Goal: Task Accomplishment & Management: Complete application form

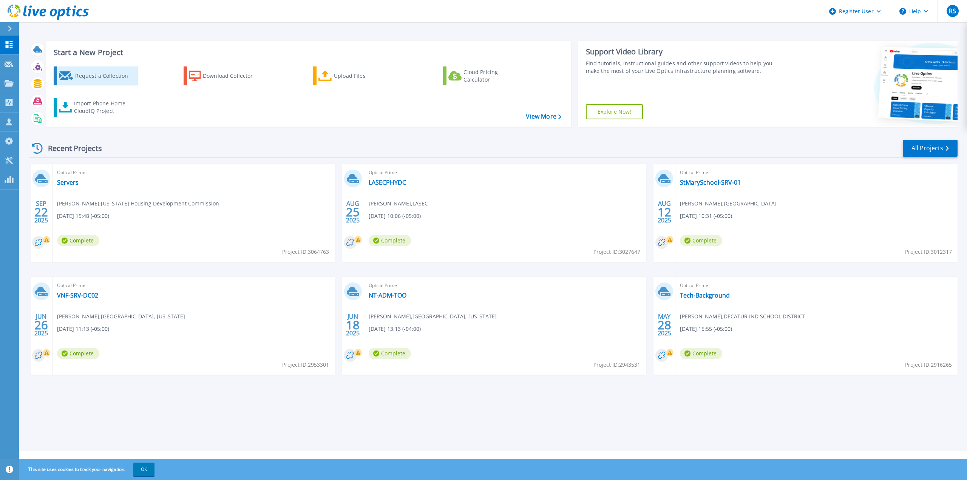
click at [91, 76] on div "Request a Collection" at bounding box center [105, 75] width 60 height 15
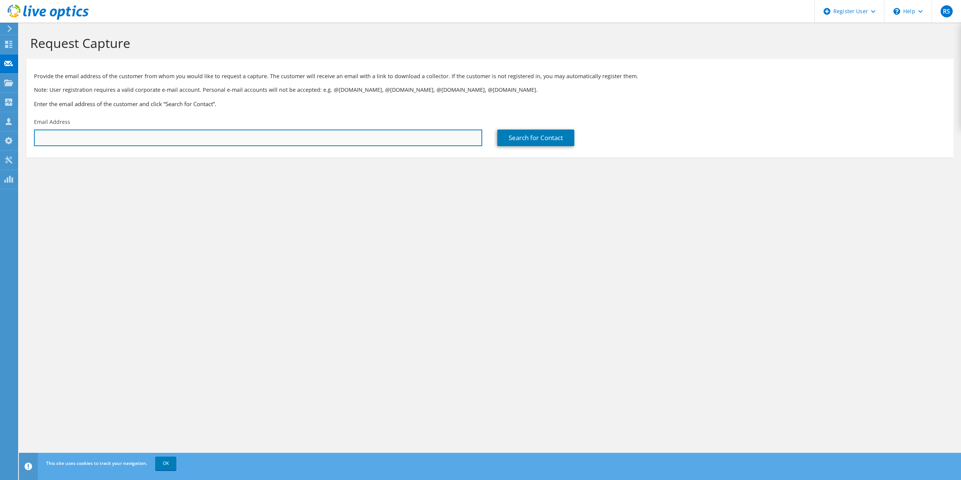
click at [198, 135] on input "text" at bounding box center [258, 138] width 448 height 17
paste input "akapadia@wcrmc.com"
type input "akapadia@wcrmc.com"
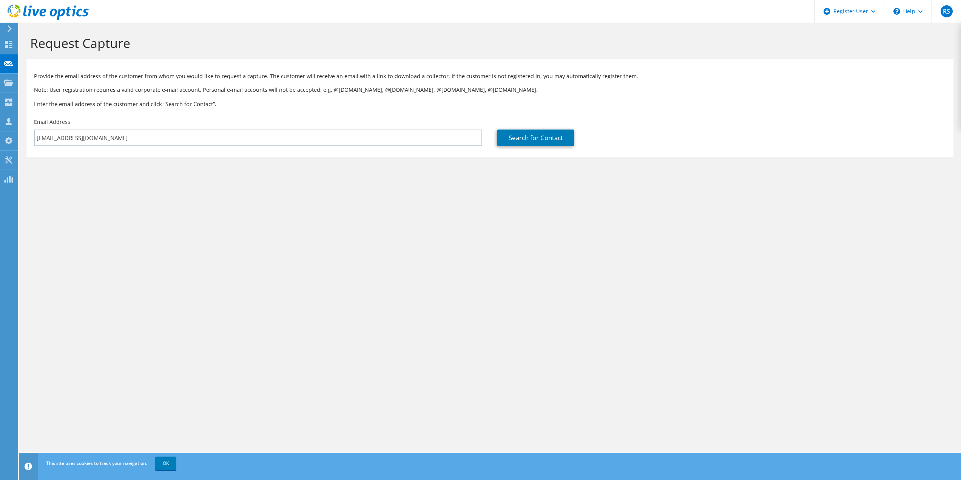
click at [11, 28] on icon at bounding box center [10, 28] width 6 height 7
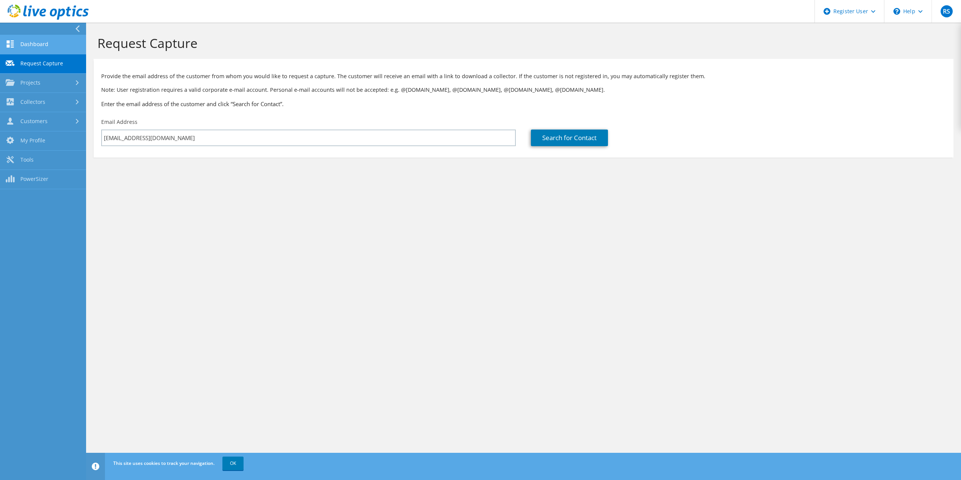
click at [53, 45] on link "Dashboard" at bounding box center [43, 44] width 86 height 19
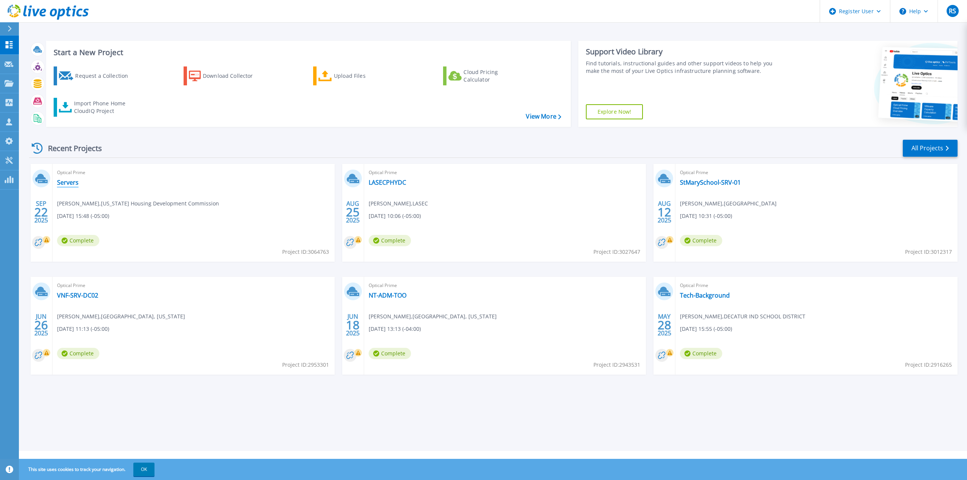
click at [68, 184] on link "Servers" at bounding box center [68, 183] width 22 height 8
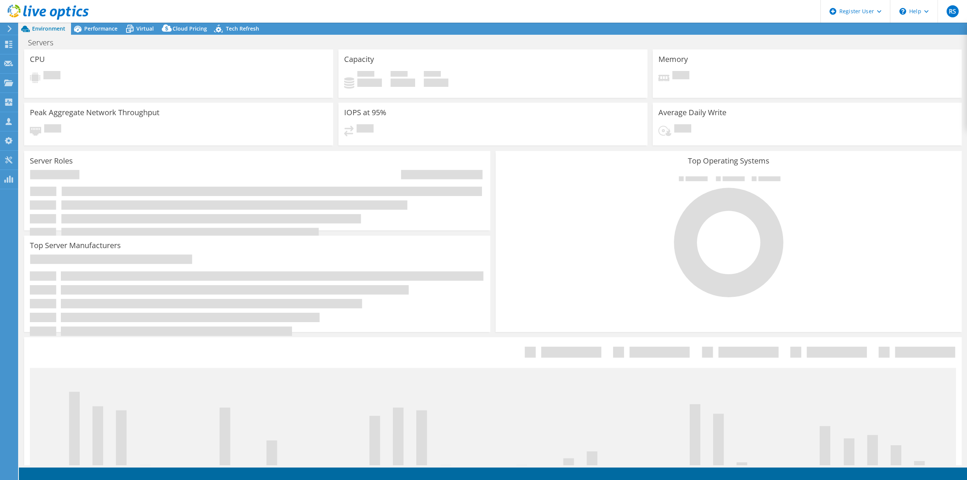
select select "USD"
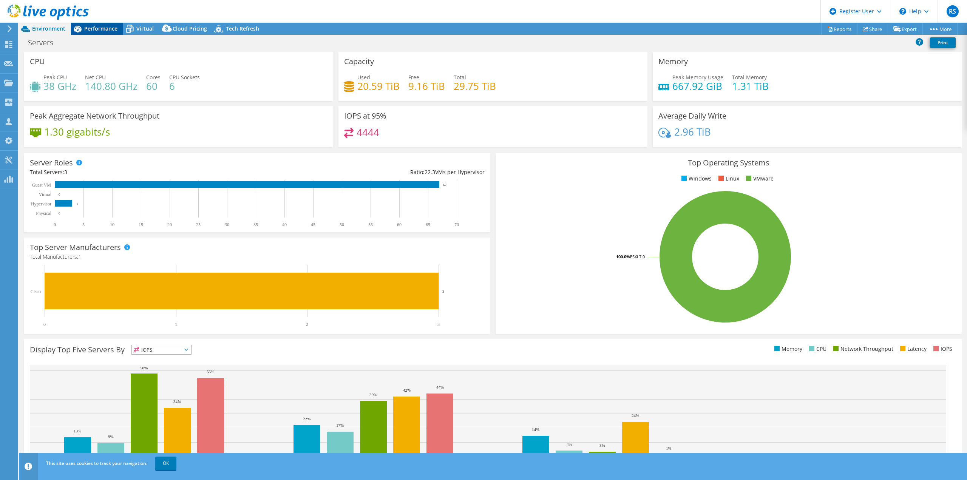
click at [95, 30] on span "Performance" at bounding box center [100, 28] width 33 height 7
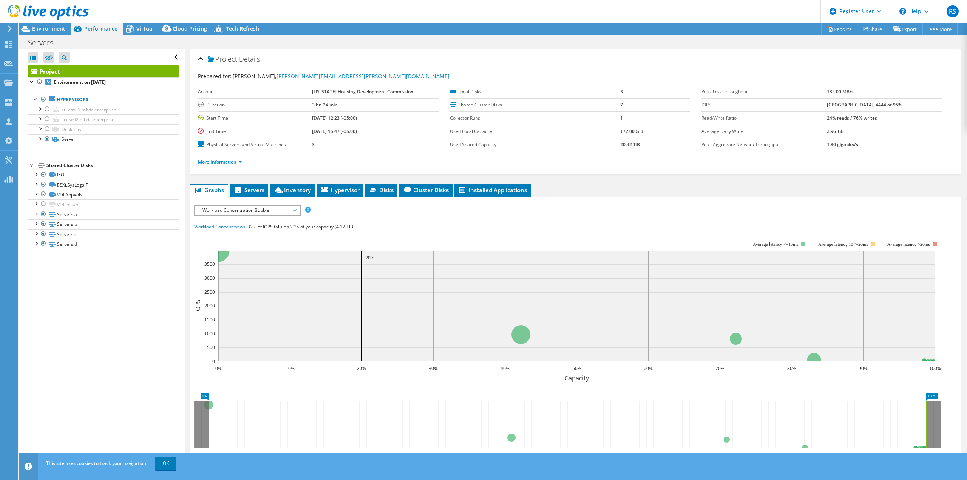
click at [9, 28] on use at bounding box center [10, 28] width 4 height 7
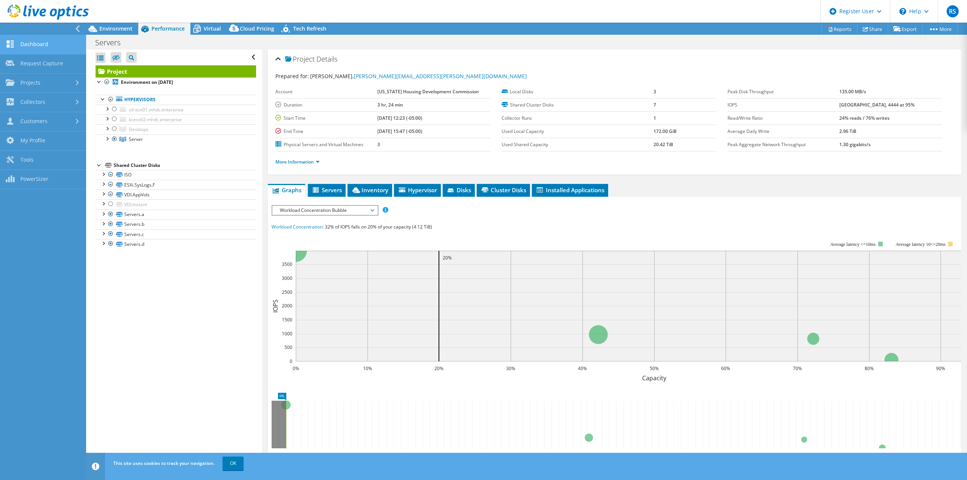
click at [51, 41] on link "Dashboard" at bounding box center [43, 44] width 86 height 19
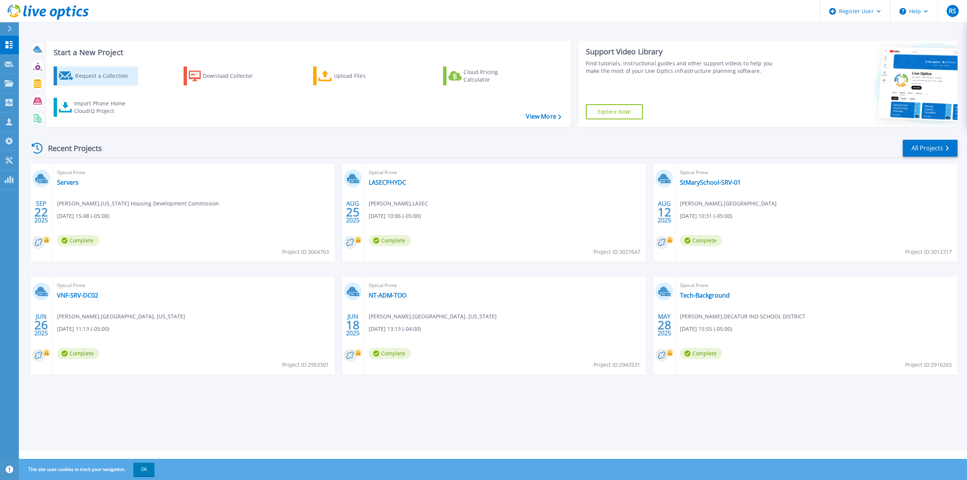
click at [126, 66] on link "Request a Collection" at bounding box center [96, 75] width 84 height 19
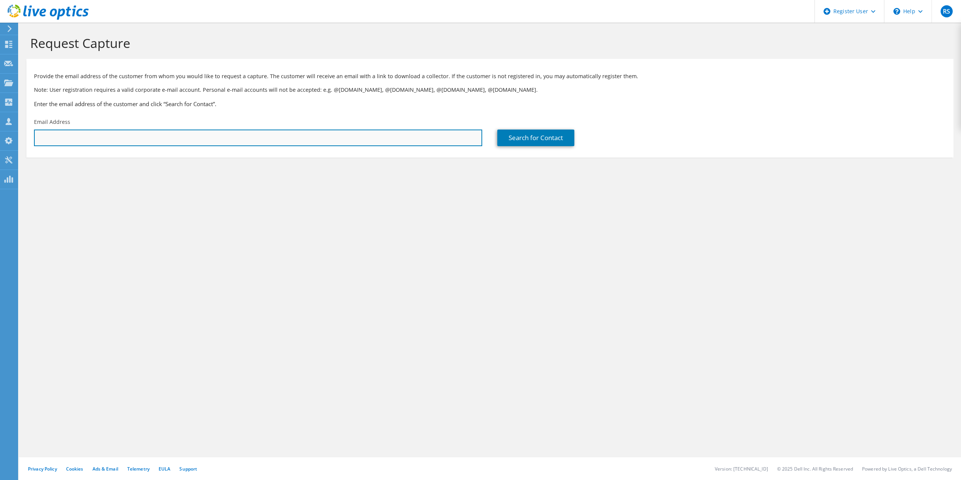
click at [351, 141] on input "text" at bounding box center [258, 138] width 448 height 17
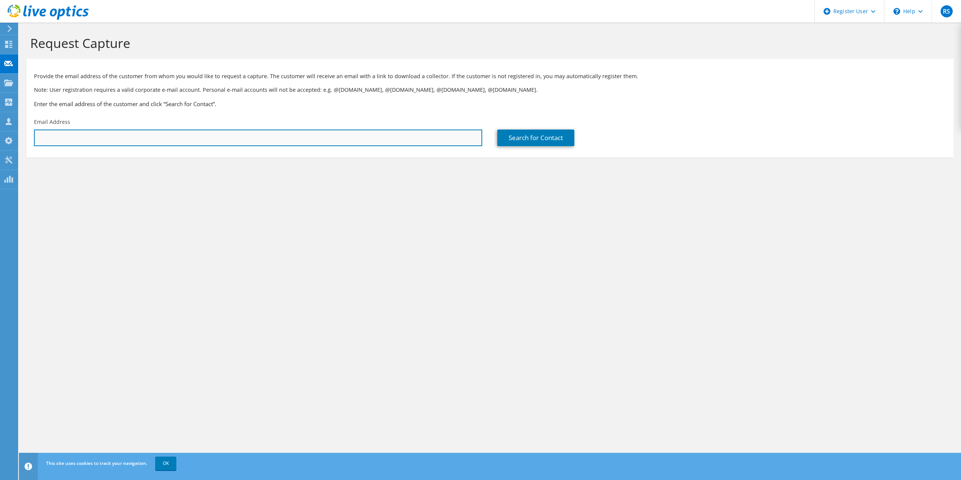
click at [286, 137] on input "text" at bounding box center [258, 138] width 448 height 17
paste input "akapadia@wcrmc.com"
type input "akapadia@wcrmc.com"
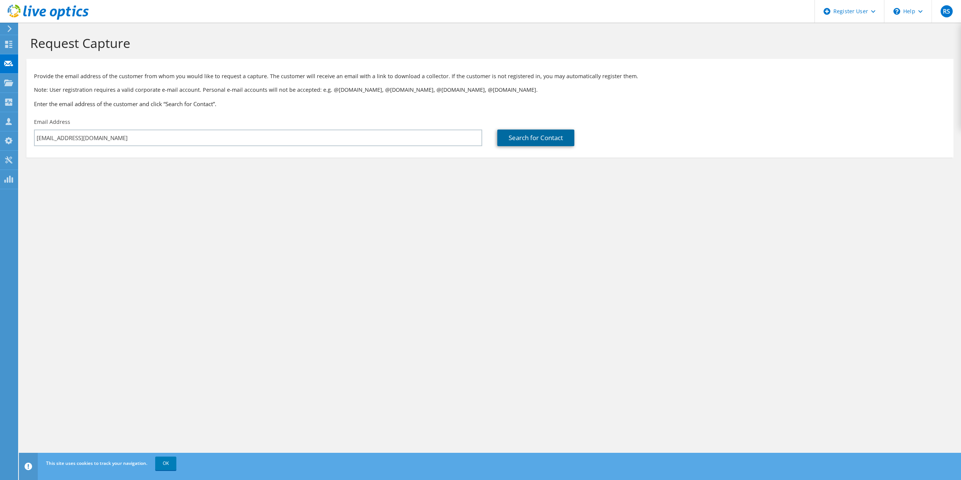
click at [569, 136] on link "Search for Contact" at bounding box center [535, 138] width 77 height 17
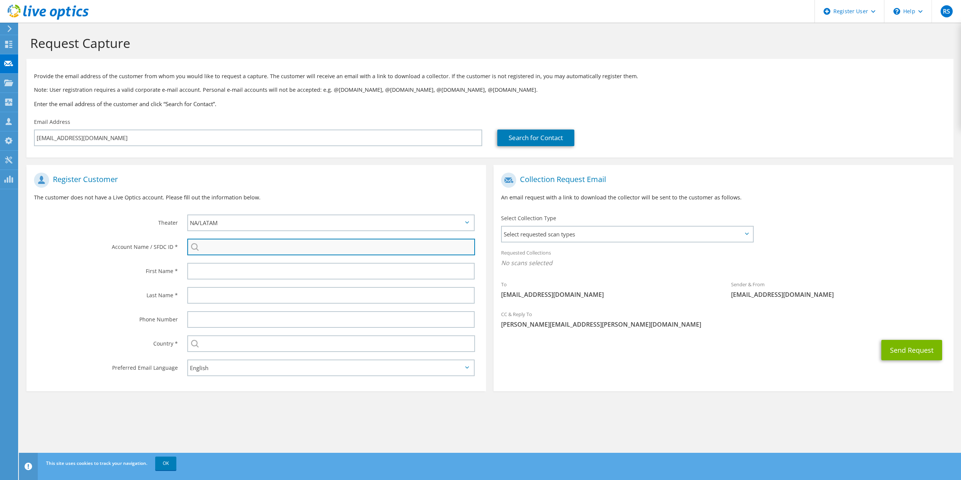
click at [228, 247] on input "search" at bounding box center [331, 247] width 288 height 17
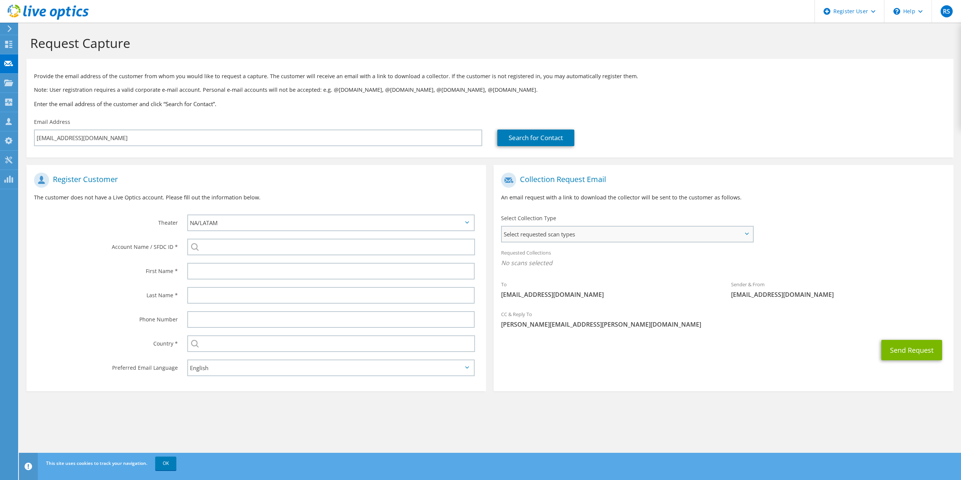
click at [613, 238] on span "Select requested scan types" at bounding box center [627, 234] width 250 height 15
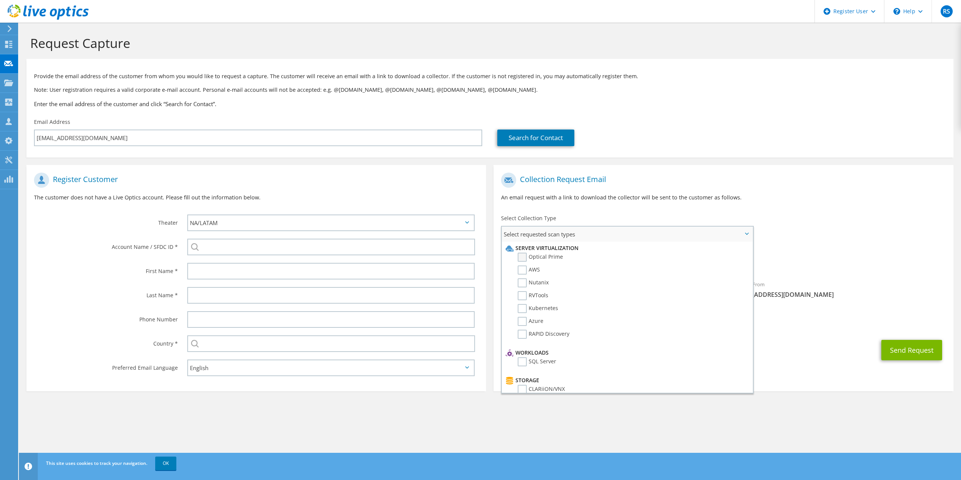
click at [553, 258] on label "Optical Prime" at bounding box center [540, 257] width 45 height 9
click at [0, 0] on input "Optical Prime" at bounding box center [0, 0] width 0 height 0
click at [763, 156] on section "Provide the email address of the customer from whom you would like to request a…" at bounding box center [489, 108] width 927 height 99
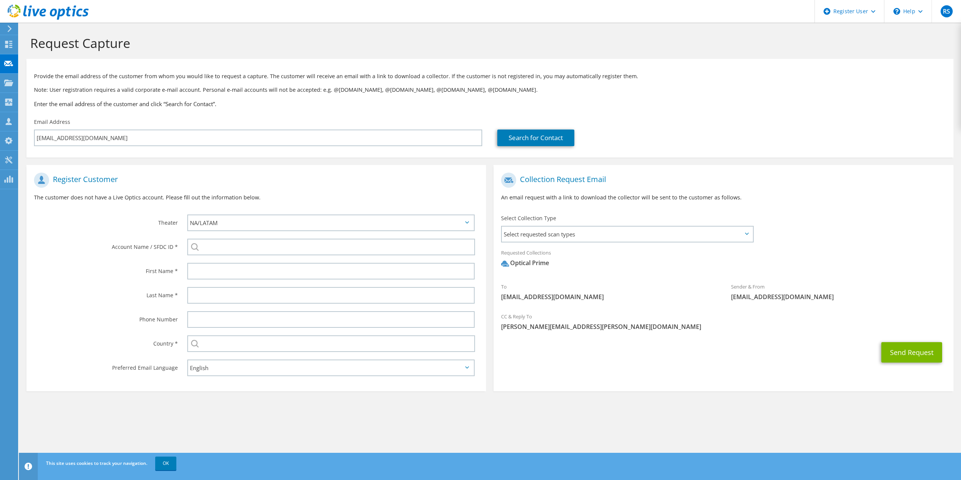
click at [9, 28] on icon at bounding box center [10, 28] width 6 height 7
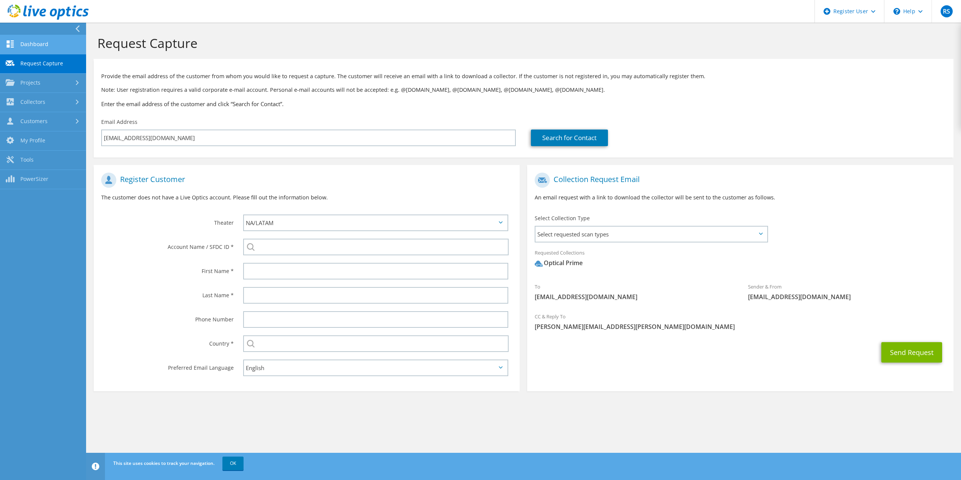
click at [54, 44] on link "Dashboard" at bounding box center [43, 44] width 86 height 19
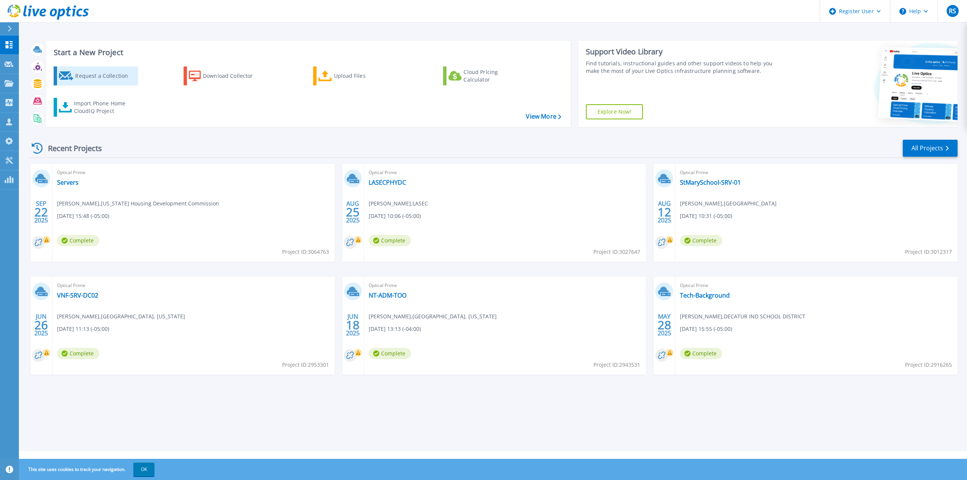
click at [96, 72] on div "Request a Collection" at bounding box center [105, 75] width 60 height 15
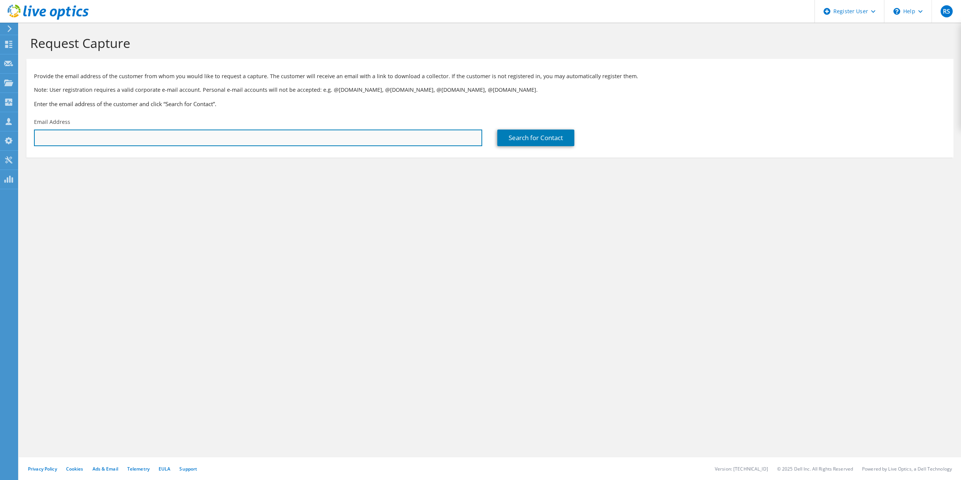
click at [253, 136] on input "text" at bounding box center [258, 138] width 448 height 17
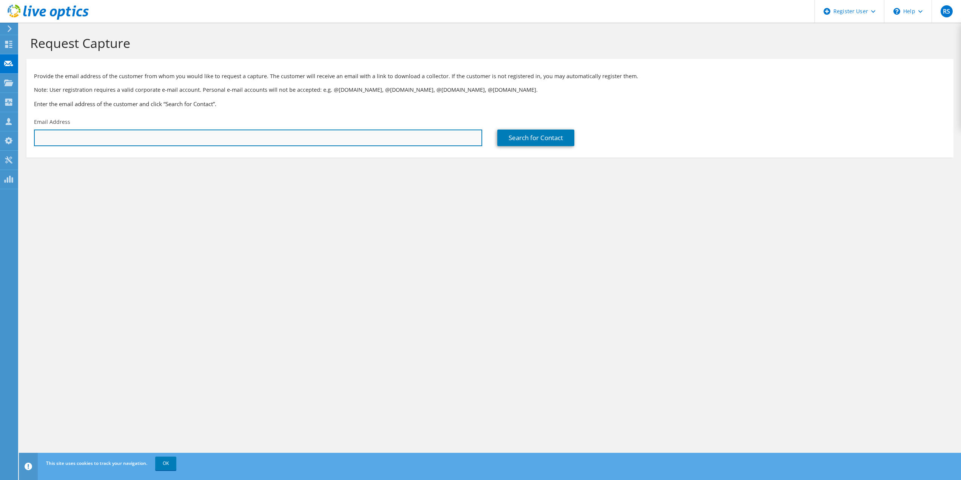
paste input "akapadia@wcrmc.com"
type input "akapadia@wcrmc.com"
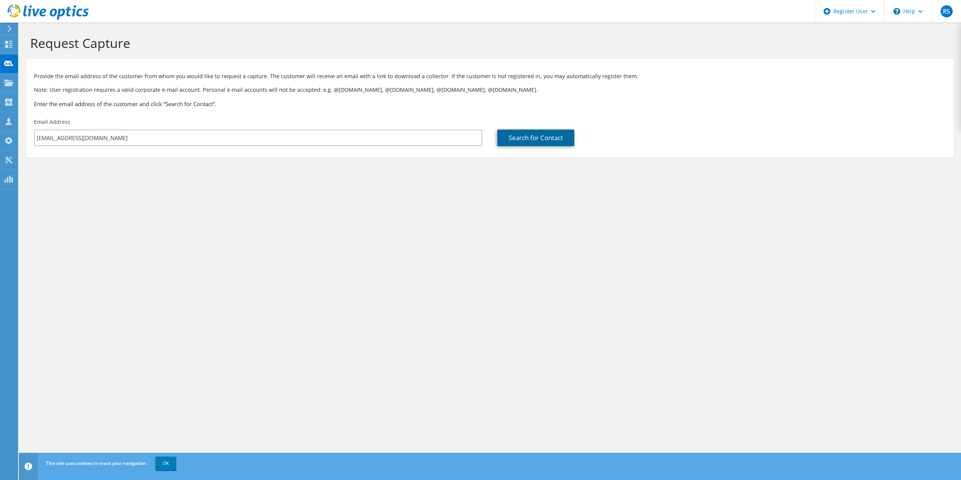
click at [543, 134] on link "Search for Contact" at bounding box center [535, 138] width 77 height 17
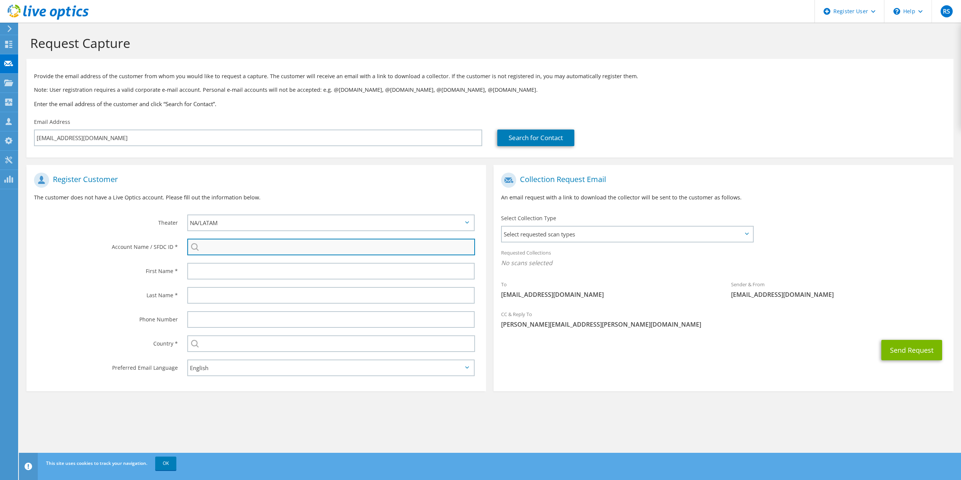
click at [222, 248] on input "search" at bounding box center [331, 247] width 288 height 17
paste input "2621256154"
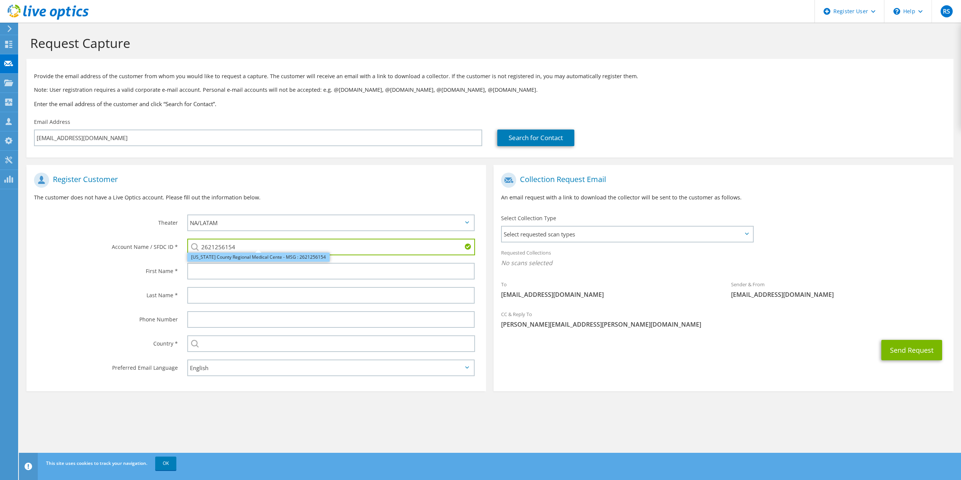
click at [250, 257] on li "Washington County Regional Medical Cente - MSG : 2621256154" at bounding box center [258, 257] width 142 height 9
type input "Washington County Regional Medical Cente - MSG : 2621256154"
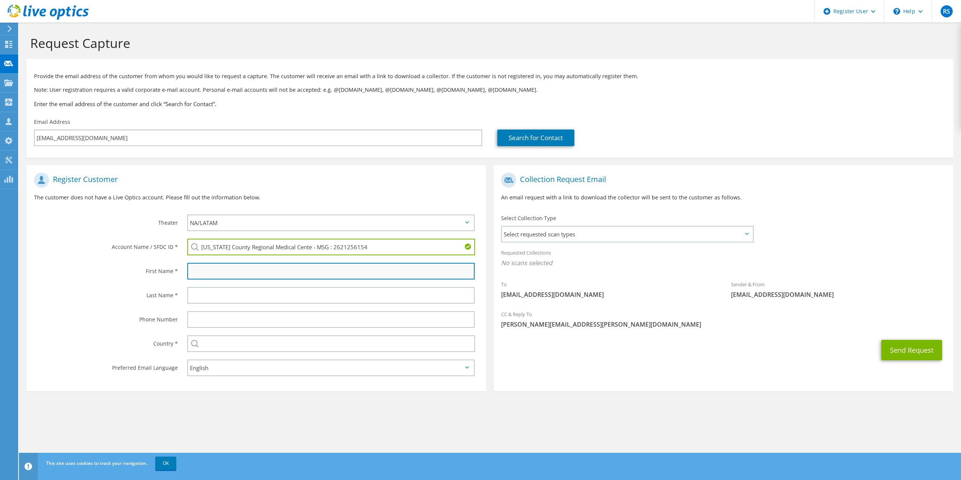
click at [248, 275] on input "text" at bounding box center [331, 271] width 288 height 17
type input "Ryan"
drag, startPoint x: 248, startPoint y: 274, endPoint x: 9, endPoint y: 271, distance: 239.1
click at [10, 272] on div "RS Dell User Ryan Scalet Ryan.Scalet@Dell.com Dell My Profile Log Out \n Help E…" at bounding box center [480, 240] width 961 height 480
type input "Aakash"
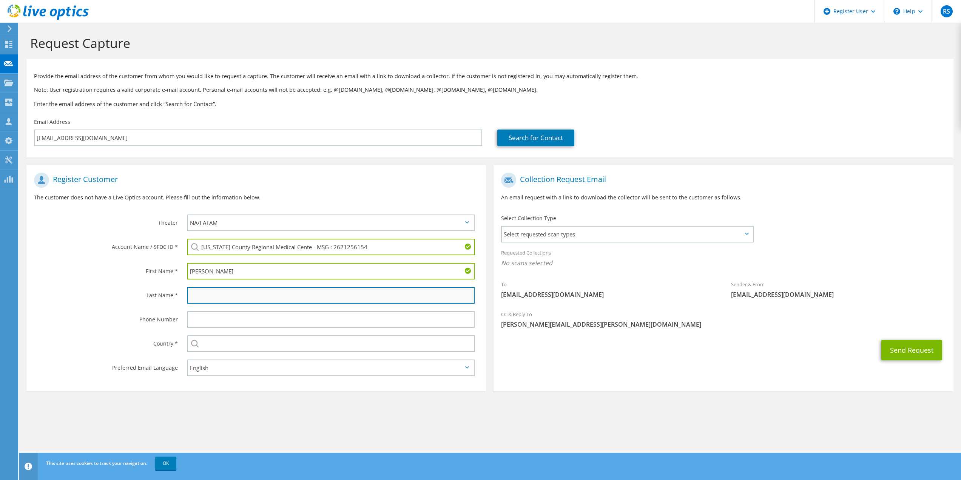
click at [236, 292] on input "text" at bounding box center [331, 295] width 288 height 17
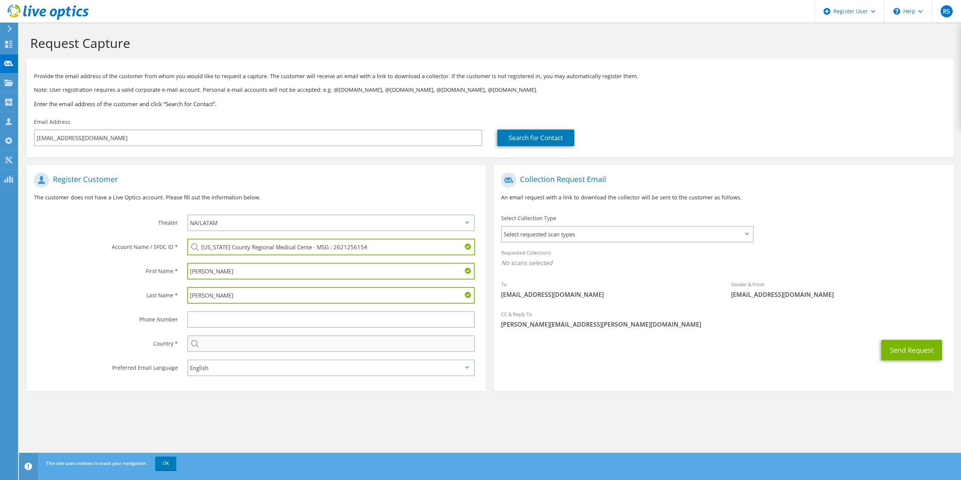
type input "Kapadia"
click at [228, 345] on input "text" at bounding box center [331, 343] width 288 height 17
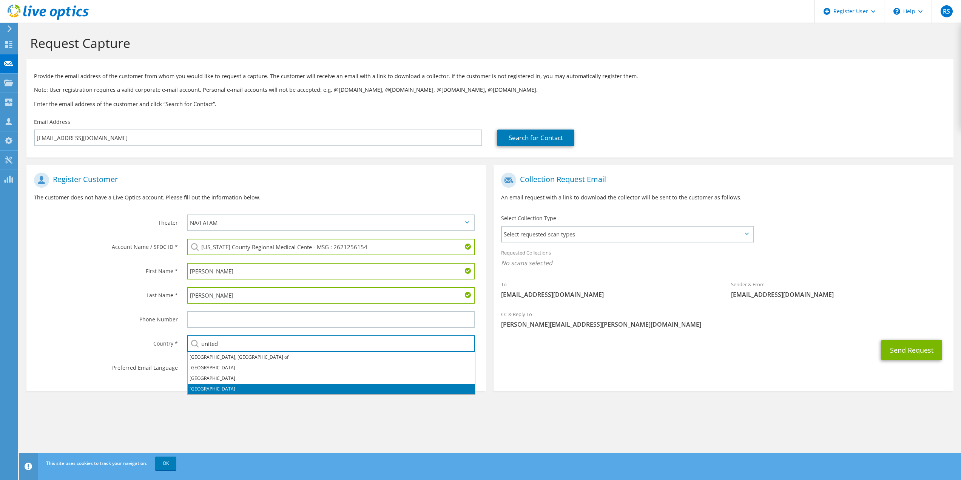
click at [219, 385] on li "United States" at bounding box center [331, 389] width 287 height 11
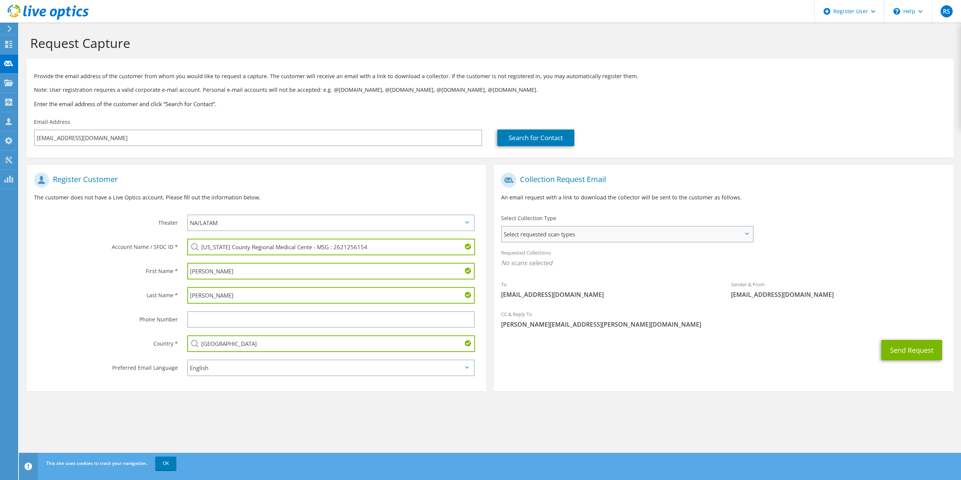
type input "United States"
click at [611, 233] on span "Select requested scan types" at bounding box center [627, 234] width 250 height 15
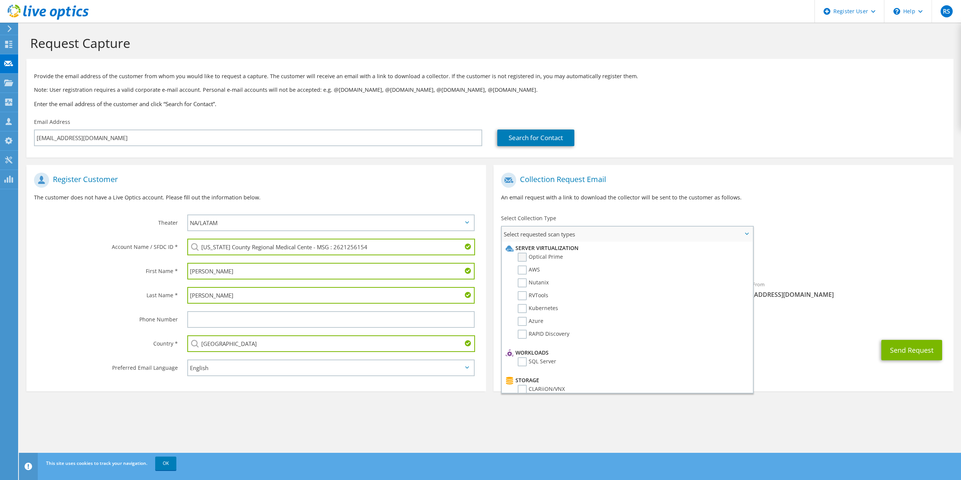
click at [543, 253] on label "Optical Prime" at bounding box center [540, 257] width 45 height 9
click at [0, 0] on input "Optical Prime" at bounding box center [0, 0] width 0 height 0
click at [910, 356] on button "Send Request" at bounding box center [911, 352] width 61 height 20
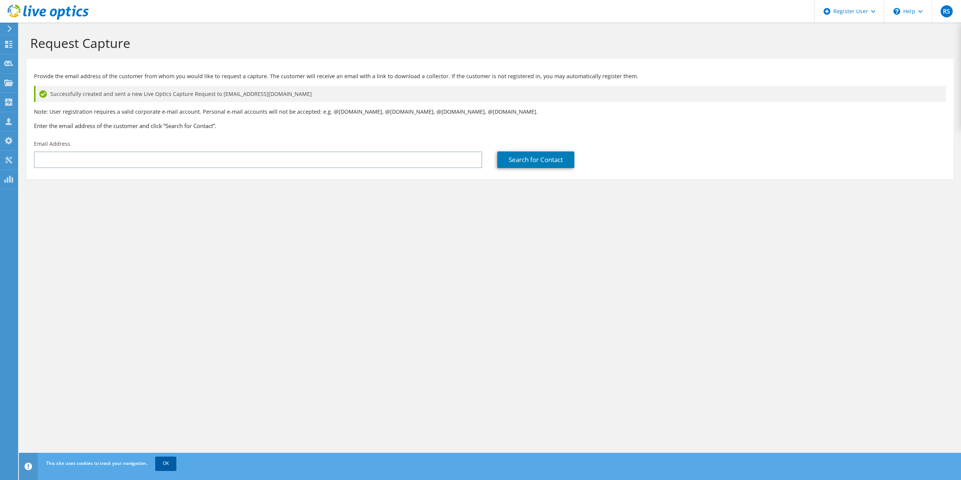
click at [165, 458] on link "OK" at bounding box center [165, 464] width 21 height 14
